Goal: Information Seeking & Learning: Learn about a topic

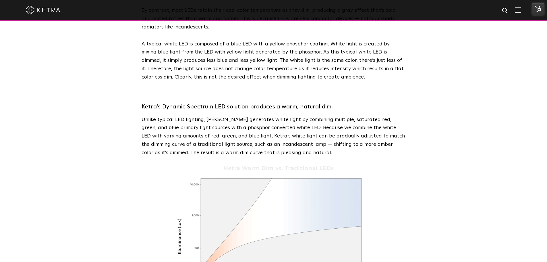
scroll to position [279, 0]
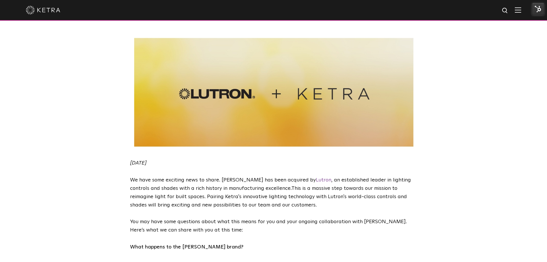
scroll to position [105, 0]
